Goal: Transaction & Acquisition: Purchase product/service

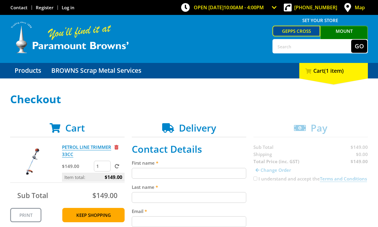
scroll to position [84, 0]
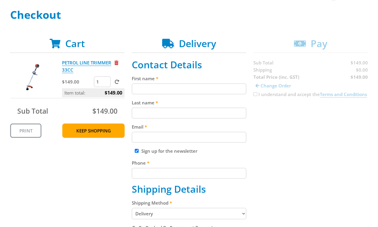
click at [209, 84] on input "First name" at bounding box center [189, 89] width 115 height 11
paste input "[PERSON_NAME]"
type input "[PERSON_NAME]"
click at [226, 114] on input "Last name" at bounding box center [189, 113] width 115 height 11
paste input "[PERSON_NAME]"
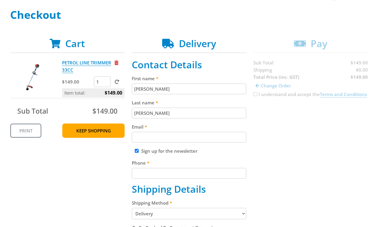
type input "[PERSON_NAME]"
click at [282, 117] on div "Cart PETROL LINE TRIMMER 33CC $149.00 1 Item total: $149.00 Sub Total $149.00 P…" at bounding box center [189, 229] width 358 height 382
click at [176, 143] on input "Email" at bounding box center [189, 137] width 115 height 11
paste input "[EMAIL_ADDRESS][DOMAIN_NAME]"
type input "[EMAIL_ADDRESS][DOMAIN_NAME]"
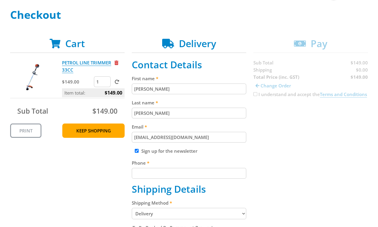
click at [312, 136] on div "Cart PETROL LINE TRIMMER 33CC $149.00 1 Item total: $149.00 Sub Total $149.00 P…" at bounding box center [189, 229] width 358 height 382
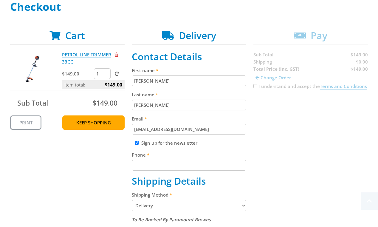
scroll to position [148, 0]
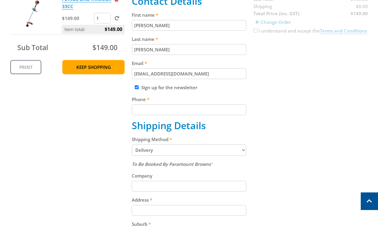
click at [158, 111] on input "Phone" at bounding box center [189, 109] width 115 height 11
paste input "[PHONE_NUMBER]"
type input "[PHONE_NUMBER]"
click at [280, 111] on div "Cart PETROL LINE TRIMMER 33CC $149.00 1 Item total: $149.00 Sub Total $149.00 P…" at bounding box center [189, 165] width 358 height 382
click at [211, 148] on select "Pickup from Gepps Cross Delivery" at bounding box center [189, 149] width 115 height 11
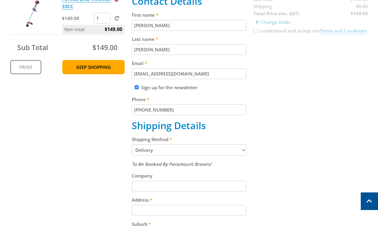
select select "Pickup"
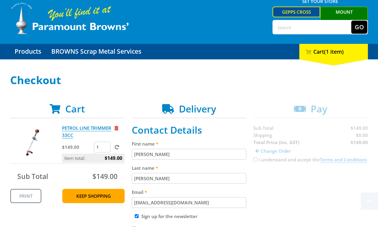
scroll to position [16, 0]
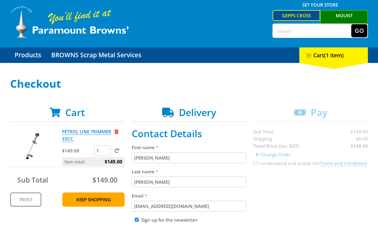
click at [297, 14] on link "Gepps Cross" at bounding box center [297, 15] width 48 height 11
click at [349, 15] on link "Mount [PERSON_NAME]" at bounding box center [345, 20] width 48 height 20
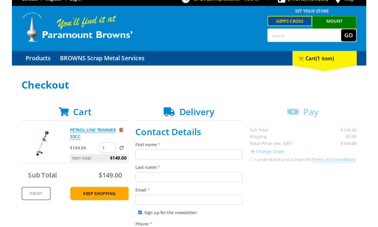
scroll to position [9, 0]
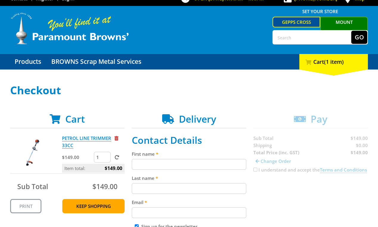
click at [170, 164] on input "First name" at bounding box center [189, 164] width 115 height 11
paste input "[PERSON_NAME]"
type input "[PERSON_NAME]"
click at [187, 191] on input "Last name" at bounding box center [189, 188] width 115 height 11
paste input "[PERSON_NAME]"
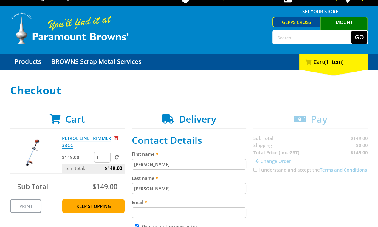
type input "[PERSON_NAME]"
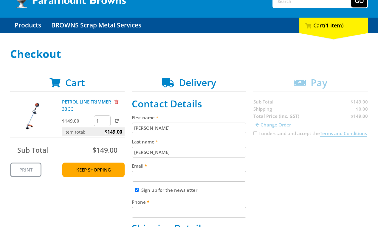
scroll to position [104, 0]
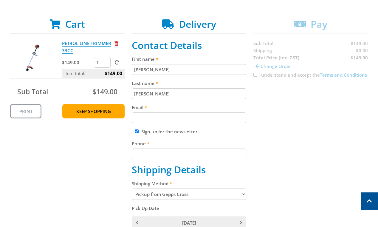
paste input "[EMAIL_ADDRESS][DOMAIN_NAME]"
drag, startPoint x: 181, startPoint y: 122, endPoint x: 213, endPoint y: 123, distance: 32.9
click at [181, 122] on input "Email" at bounding box center [189, 118] width 115 height 11
type input "[EMAIL_ADDRESS][DOMAIN_NAME]"
click at [304, 117] on div "Cart PETROL LINE TRIMMER 33CC $149.00 1 Item total: $149.00 Sub Total $149.00 P…" at bounding box center [189, 232] width 358 height 426
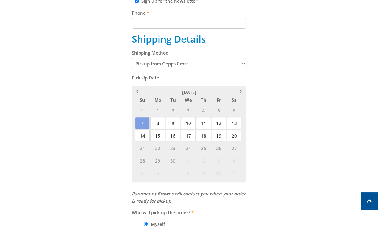
scroll to position [219, 0]
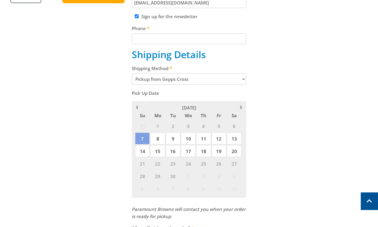
click at [190, 79] on select "Pickup from Gepps Cross Delivery" at bounding box center [189, 78] width 115 height 11
select select "Delivery"
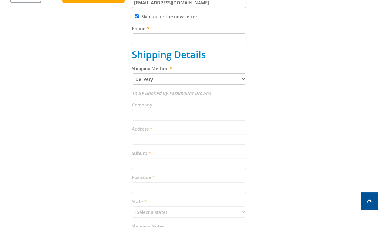
click at [291, 104] on div "Cart PETROL LINE TRIMMER 33CC $149.00 1 Item total: $149.00 Sub Total $149.00 P…" at bounding box center [189, 94] width 358 height 382
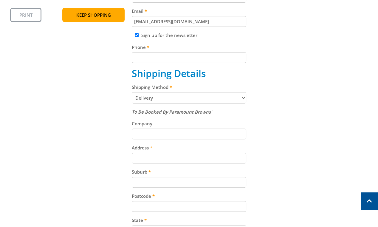
scroll to position [196, 0]
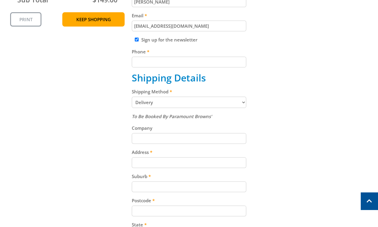
click at [224, 69] on fieldset "Contact Details First name John Smith Last name John Smith Email johnsmith002@s…" at bounding box center [189, 118] width 115 height 340
click at [226, 64] on input "Phone" at bounding box center [189, 62] width 115 height 11
paste input "[PHONE_NUMBER]"
type input "[PHONE_NUMBER]"
click at [305, 64] on div "Cart PETROL LINE TRIMMER 33CC $149.00 1 Item total: $149.00 Sub Total $149.00 P…" at bounding box center [189, 118] width 358 height 382
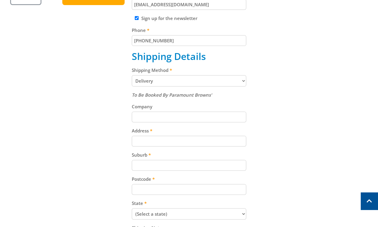
scroll to position [233, 0]
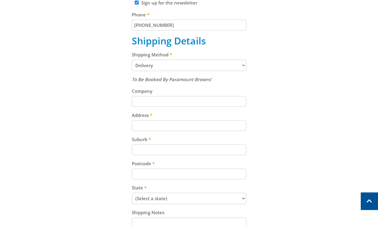
drag, startPoint x: 207, startPoint y: 124, endPoint x: 325, endPoint y: 114, distance: 118.0
click at [208, 124] on input "Address" at bounding box center [189, 125] width 115 height 11
paste input "[STREET_ADDRESS][PERSON_NAME]"
type input "[STREET_ADDRESS][PERSON_NAME]"
click at [325, 114] on div "Cart PETROL LINE TRIMMER 33CC $149.00 1 Item total: $149.00 Sub Total $149.00 P…" at bounding box center [189, 81] width 358 height 382
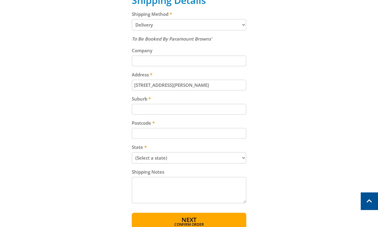
scroll to position [292, 0]
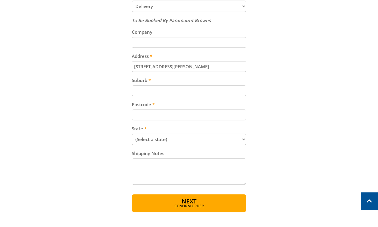
click at [207, 92] on input "Suburb" at bounding box center [189, 90] width 115 height 11
paste input "Totness"
type input "Totness"
click at [331, 96] on div "Cart PETROL LINE TRIMMER 33CC $149.00 1 Item total: $149.00 Sub Total $149.00 P…" at bounding box center [189, 21] width 358 height 382
drag, startPoint x: 169, startPoint y: 116, endPoint x: 194, endPoint y: 114, distance: 25.4
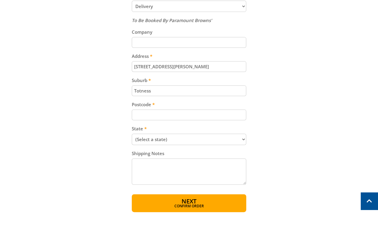
click at [188, 114] on input "Postcode" at bounding box center [189, 115] width 115 height 11
click at [300, 112] on div "Cart PETROL LINE TRIMMER 33CC $149.00 1 Item total: $149.00 Sub Total $149.00 P…" at bounding box center [189, 21] width 358 height 382
click at [189, 117] on input "Postcode" at bounding box center [189, 115] width 115 height 11
paste input "5250"
type input "5250"
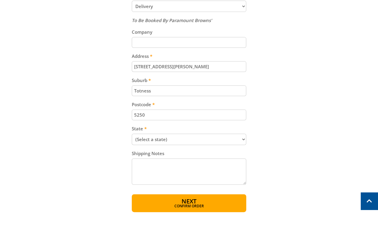
drag, startPoint x: 305, startPoint y: 114, endPoint x: 209, endPoint y: 153, distance: 103.5
click at [300, 116] on div "Cart PETROL LINE TRIMMER 33CC $149.00 1 Item total: $149.00 Sub Total $149.00 P…" at bounding box center [189, 21] width 358 height 382
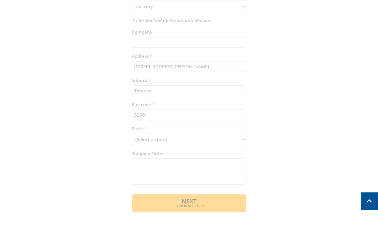
click at [270, 128] on div "Cart PETROL LINE TRIMMER 33CC $149.00 1 Item total: $149.00 Sub Total $149.00 P…" at bounding box center [189, 21] width 358 height 382
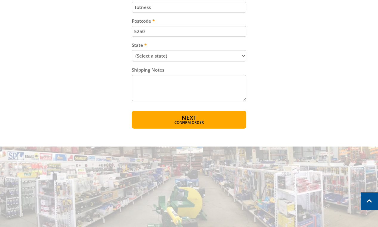
scroll to position [425, 0]
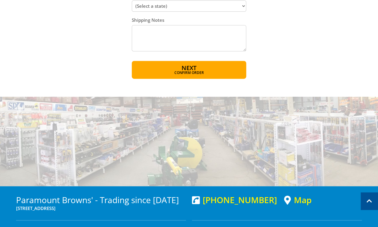
click at [213, 9] on select "(Select a state) South Australia Victoria New South Wales Queensland Western Au…" at bounding box center [189, 5] width 115 height 11
select select "SA"
click at [132, 2] on select "(Select a state) South Australia Victoria New South Wales Queensland Western Au…" at bounding box center [189, 5] width 115 height 11
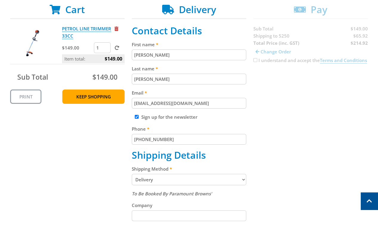
scroll to position [0, 0]
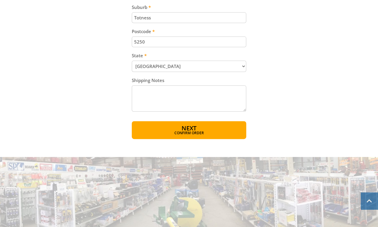
scroll to position [396, 0]
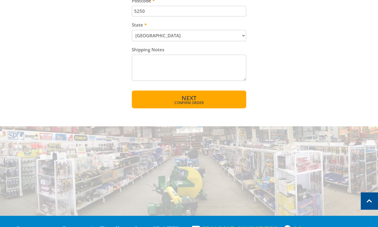
click at [230, 101] on button "Next Confirm order" at bounding box center [189, 99] width 115 height 18
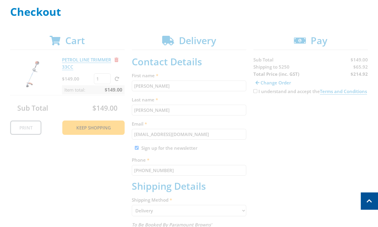
scroll to position [0, 0]
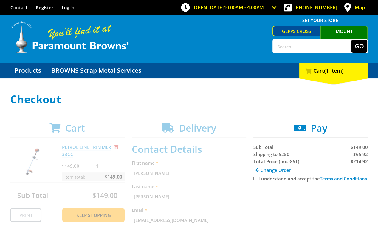
click at [269, 178] on label "I understand and accept the Terms and Conditions" at bounding box center [313, 179] width 109 height 6
click at [258, 178] on input "I understand and accept the Terms and Conditions" at bounding box center [256, 179] width 4 height 4
checkbox input "true"
click at [362, 156] on span "$65.92" at bounding box center [361, 154] width 15 height 6
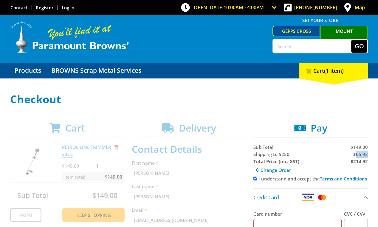
click at [362, 156] on span "$65.92" at bounding box center [361, 154] width 15 height 6
copy span "65.92"
click at [356, 161] on strong "$214.92" at bounding box center [359, 161] width 17 height 6
copy strong "214.92"
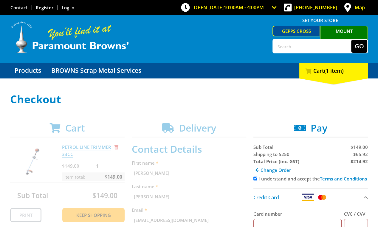
click at [267, 154] on span "Shipping to 5250" at bounding box center [272, 154] width 36 height 6
copy span "Shipping"
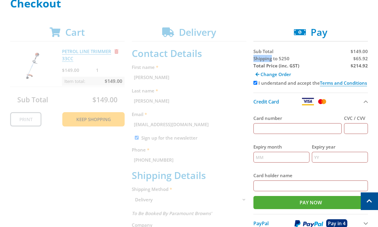
scroll to position [86, 0]
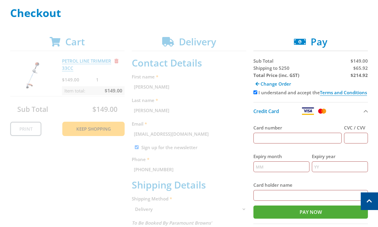
click at [281, 135] on input "Card number" at bounding box center [298, 138] width 88 height 11
type input "5454545454545454"
type input "123"
type input "12"
type input "2025"
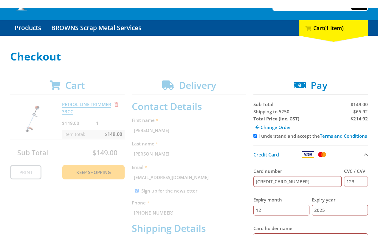
scroll to position [7, 0]
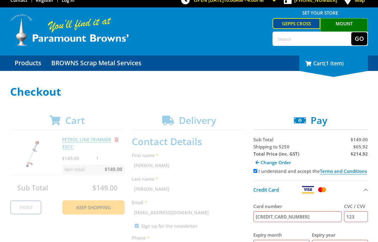
click at [355, 58] on div "1 Cart (1 item)" at bounding box center [334, 64] width 69 height 16
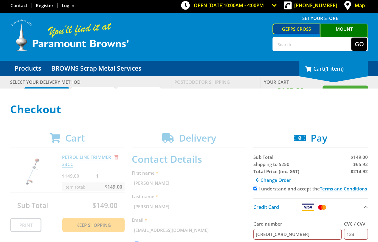
scroll to position [0, 0]
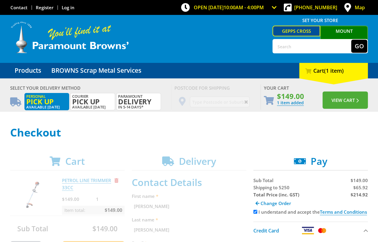
click at [351, 31] on link "Mount [PERSON_NAME]" at bounding box center [345, 36] width 48 height 20
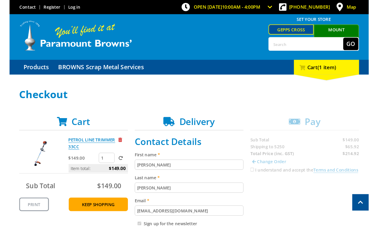
scroll to position [211, 0]
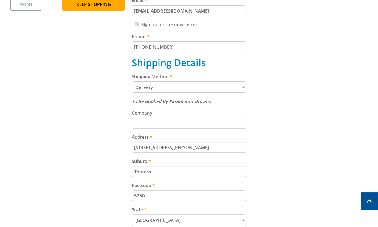
click at [199, 92] on select "Pickup from Gepps Cross Delivery" at bounding box center [189, 86] width 115 height 11
select select "Pickup"
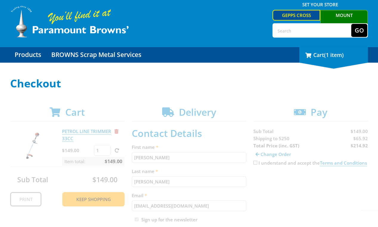
scroll to position [0, 0]
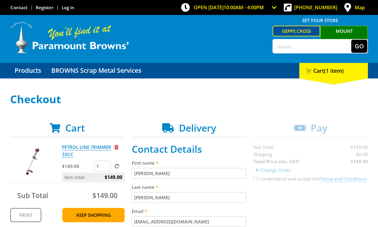
click at [308, 31] on link "Gepps Cross" at bounding box center [297, 31] width 48 height 11
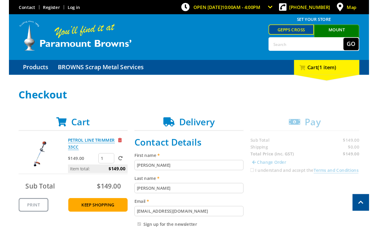
scroll to position [214, 0]
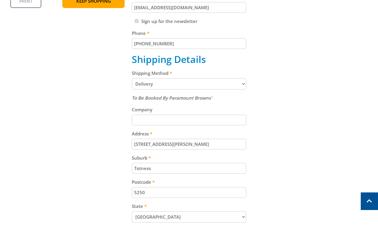
click at [218, 84] on select "Pickup from Gepps Cross Delivery" at bounding box center [189, 83] width 115 height 11
click at [221, 86] on select "Pickup from Gepps Cross Delivery" at bounding box center [189, 83] width 115 height 11
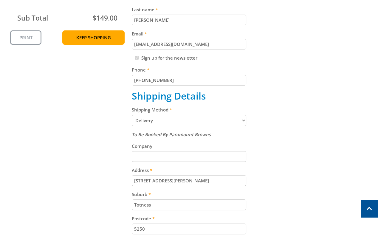
scroll to position [191, 0]
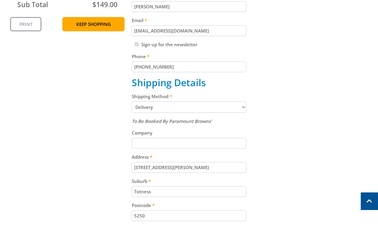
click at [219, 112] on select "Pickup from Gepps Cross Delivery" at bounding box center [189, 106] width 115 height 11
click at [190, 105] on select "Pickup from Gepps Cross Delivery" at bounding box center [189, 106] width 115 height 11
click at [261, 45] on div "Cart PETROL LINE TRIMMER 33CC $149.00 1 Item total: $149.00 Sub Total $149.00 P…" at bounding box center [189, 122] width 358 height 382
click at [192, 107] on select "Pickup from Gepps Cross Delivery" at bounding box center [189, 106] width 115 height 11
click at [214, 107] on select "Pickup from Gepps Cross Delivery" at bounding box center [189, 106] width 115 height 11
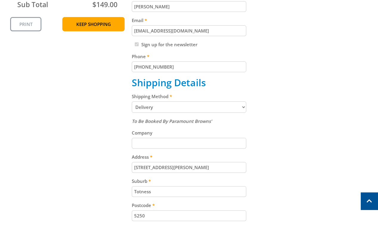
click at [176, 110] on select "Pickup from Gepps Cross Delivery" at bounding box center [189, 106] width 115 height 11
